Goal: Check status: Check status

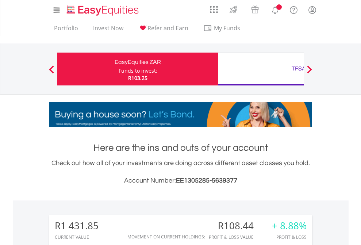
scroll to position [70, 114]
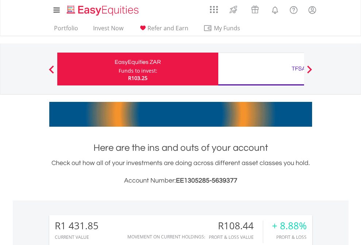
click at [119, 69] on div "Funds to invest:" at bounding box center [138, 70] width 39 height 7
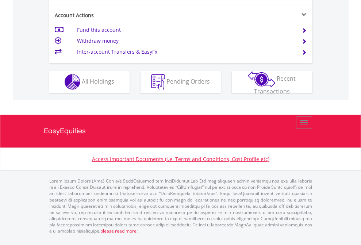
scroll to position [714, 0]
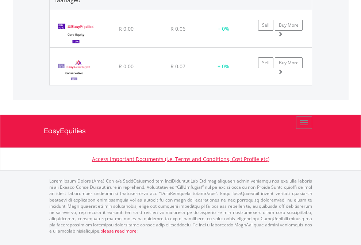
scroll to position [53, 0]
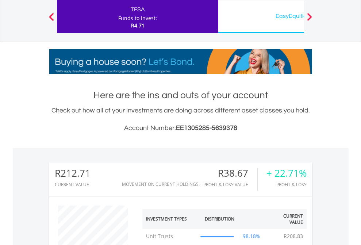
scroll to position [70, 114]
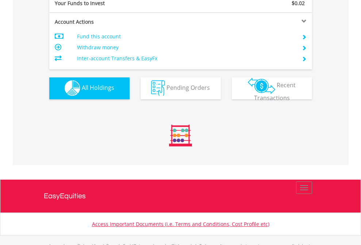
scroll to position [722, 0]
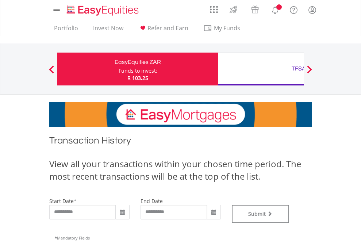
type input "**********"
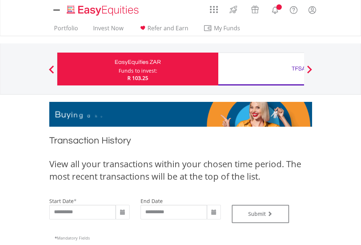
type input "**********"
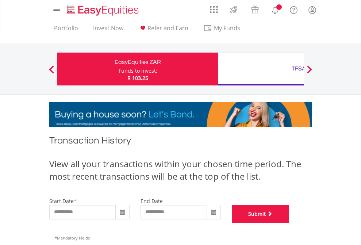
click at [289, 223] on button "Submit" at bounding box center [261, 214] width 58 height 18
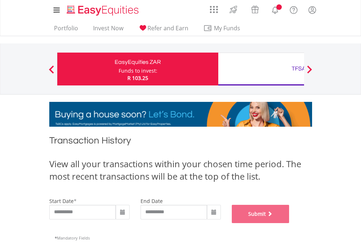
scroll to position [296, 0]
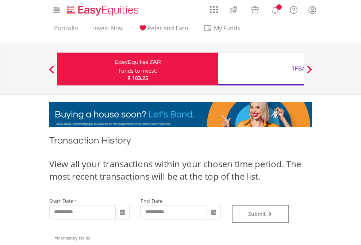
click at [261, 69] on div "TFSA" at bounding box center [298, 68] width 152 height 10
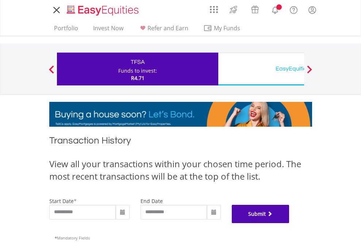
click at [289, 223] on button "Submit" at bounding box center [261, 214] width 58 height 18
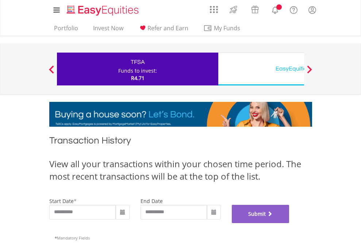
scroll to position [296, 0]
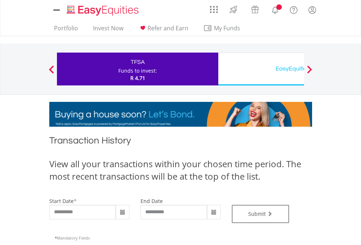
click at [261, 69] on div "EasyEquities USD" at bounding box center [298, 68] width 152 height 10
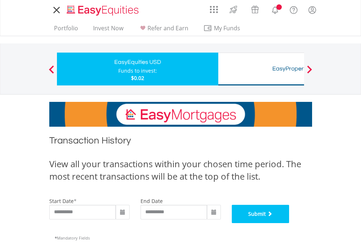
click at [289, 223] on button "Submit" at bounding box center [261, 214] width 58 height 18
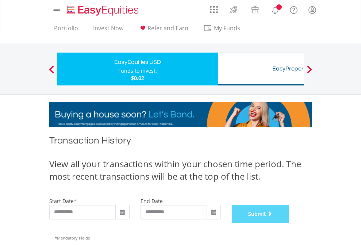
scroll to position [296, 0]
